Goal: Task Accomplishment & Management: Manage account settings

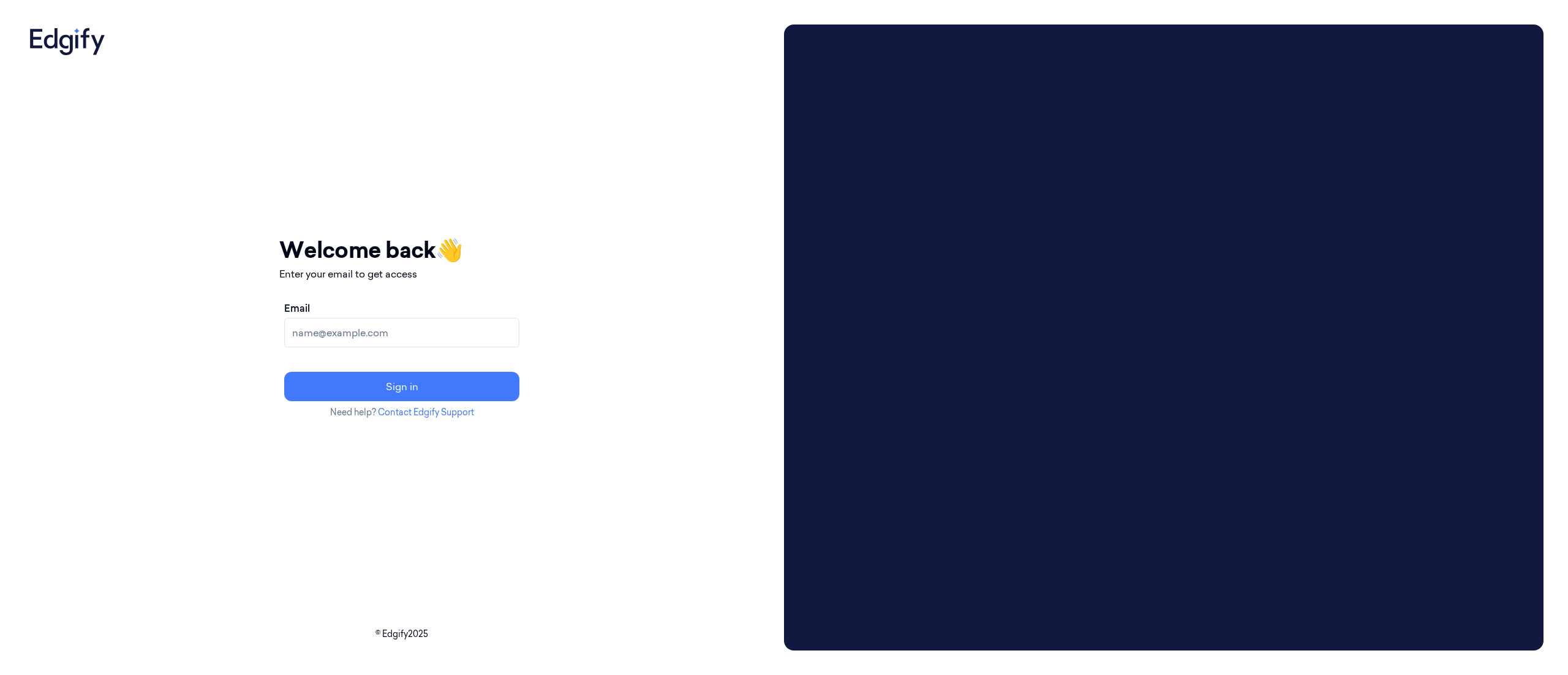
click at [518, 333] on input "Email" at bounding box center [402, 332] width 235 height 29
type input "[EMAIL_ADDRESS][DOMAIN_NAME]"
click at [493, 375] on button "Sign in" at bounding box center [402, 386] width 235 height 29
drag, startPoint x: 0, startPoint y: 0, endPoint x: 512, endPoint y: 330, distance: 609.1
click at [512, 330] on input "Email" at bounding box center [402, 332] width 235 height 29
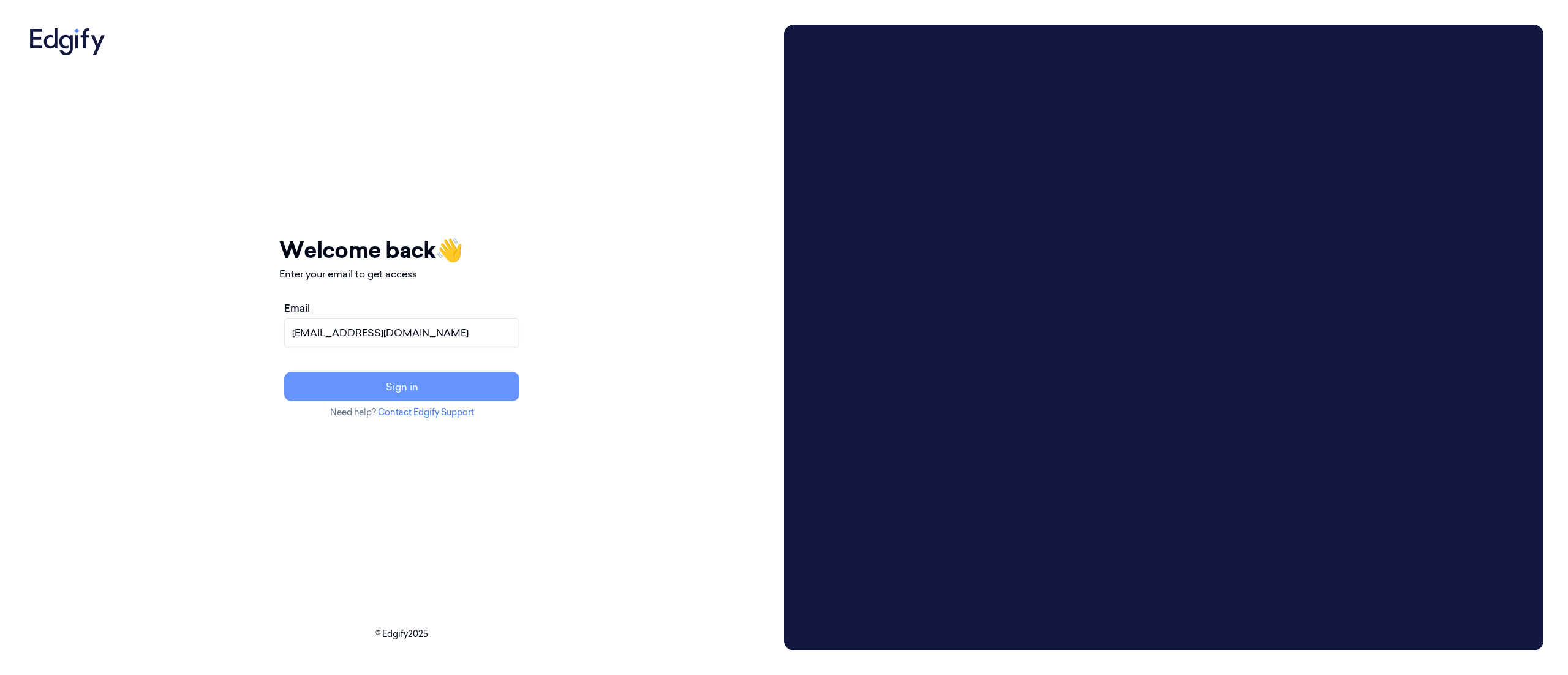
type input "[EMAIL_ADDRESS][DOMAIN_NAME]"
click at [503, 382] on button "Sign in" at bounding box center [402, 386] width 235 height 29
